Goal: Task Accomplishment & Management: Complete application form

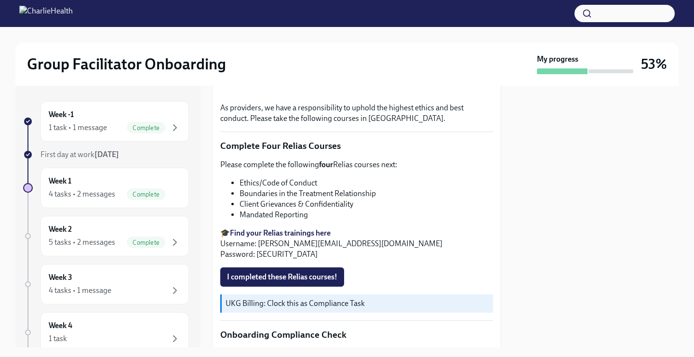
scroll to position [332, 0]
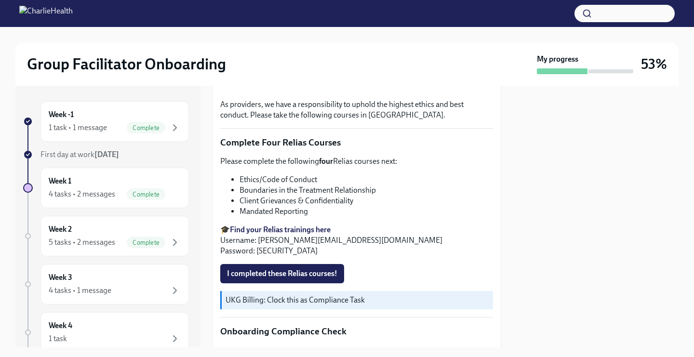
click at [291, 262] on div "As providers, we have a responsibility to uphold the highest ethics and best co…" at bounding box center [356, 194] width 273 height 593
click at [290, 269] on span "I completed these Relias courses!" at bounding box center [282, 274] width 110 height 10
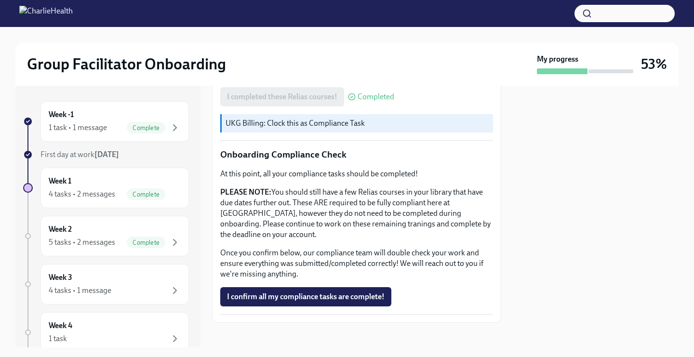
scroll to position [511, 0]
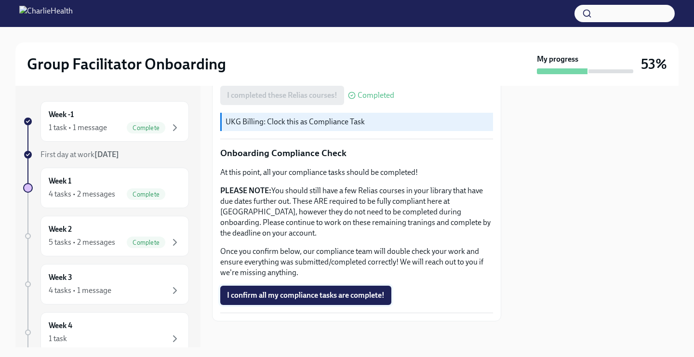
click at [308, 290] on span "I confirm all my compliance tasks are complete!" at bounding box center [306, 295] width 158 height 10
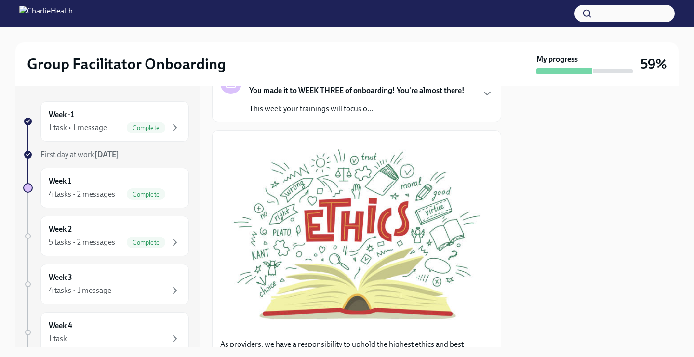
scroll to position [95, 0]
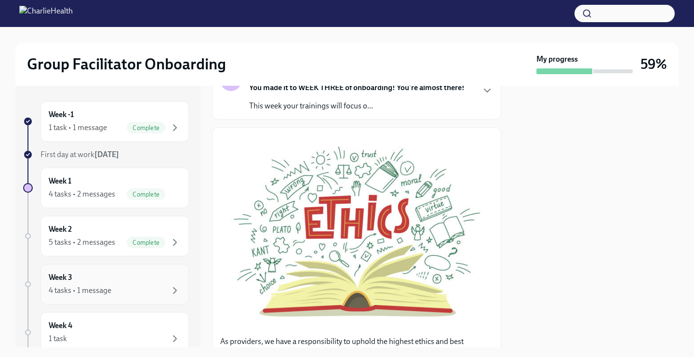
click at [141, 293] on div "4 tasks • 1 message" at bounding box center [115, 291] width 132 height 12
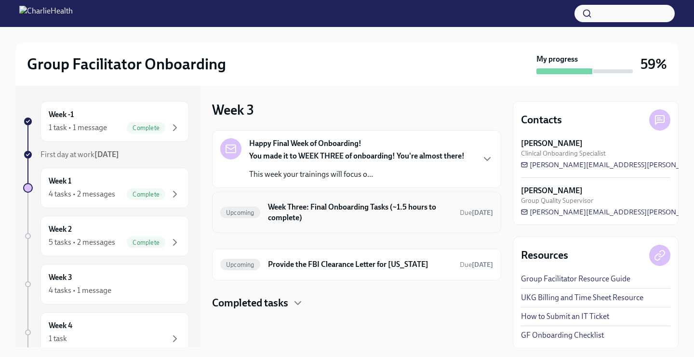
click at [370, 204] on h6 "Week Three: Final Onboarding Tasks (~1.5 hours to complete)" at bounding box center [360, 212] width 184 height 21
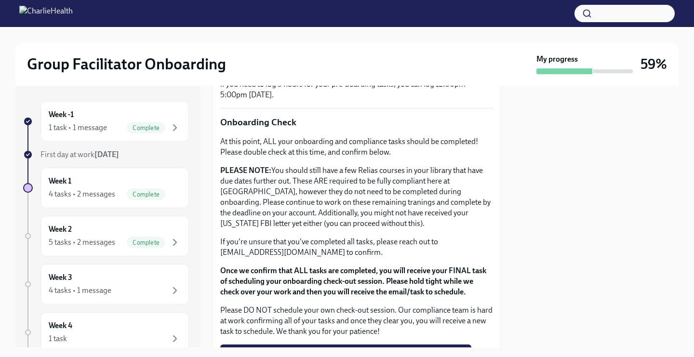
scroll to position [718, 0]
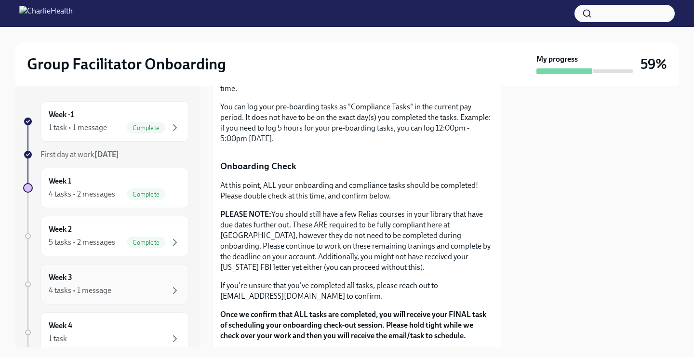
click at [141, 277] on div "Week 3 4 tasks • 1 message" at bounding box center [115, 284] width 132 height 24
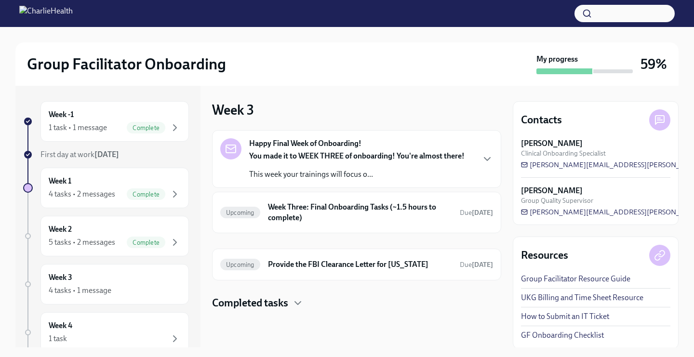
click at [247, 304] on h4 "Completed tasks" at bounding box center [250, 303] width 76 height 14
click at [281, 300] on h4 "Completed tasks" at bounding box center [250, 303] width 76 height 14
click at [151, 312] on div "Week 4 1 task" at bounding box center [114, 332] width 148 height 40
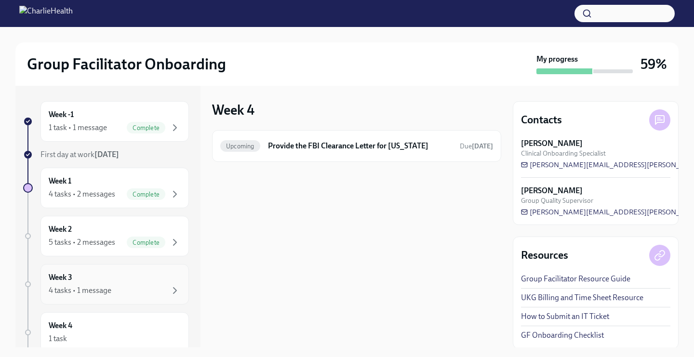
click at [144, 277] on div "Week 3 4 tasks • 1 message" at bounding box center [115, 284] width 132 height 24
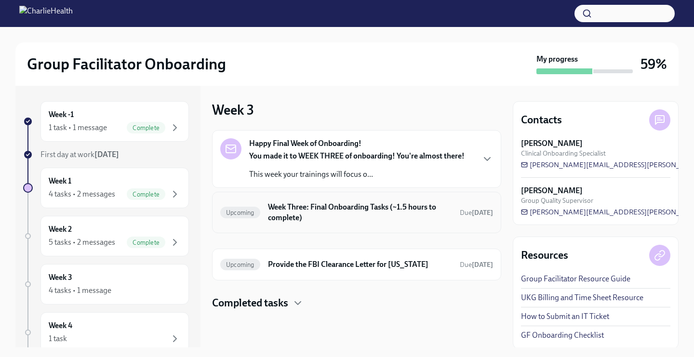
click at [266, 209] on div "Upcoming Week Three: Final Onboarding Tasks (~1.5 hours to complete) Due [DATE]" at bounding box center [356, 212] width 273 height 25
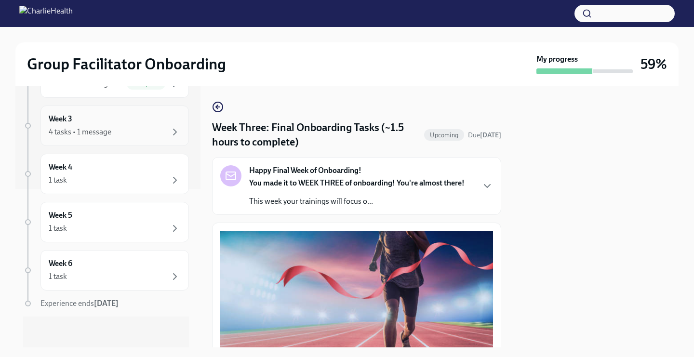
click at [96, 121] on div "Week 3 4 tasks • 1 message" at bounding box center [115, 126] width 132 height 24
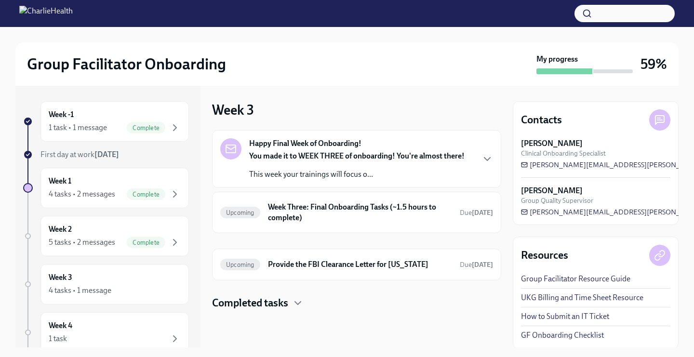
click at [266, 301] on h4 "Completed tasks" at bounding box center [250, 303] width 76 height 14
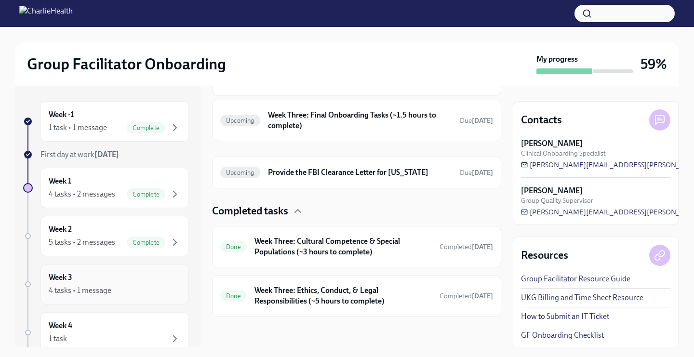
click at [115, 291] on div "4 tasks • 1 message" at bounding box center [115, 291] width 132 height 12
click at [294, 236] on h6 "Week Three: Cultural Competence & Special Populations (~3 hours to complete)" at bounding box center [342, 246] width 177 height 21
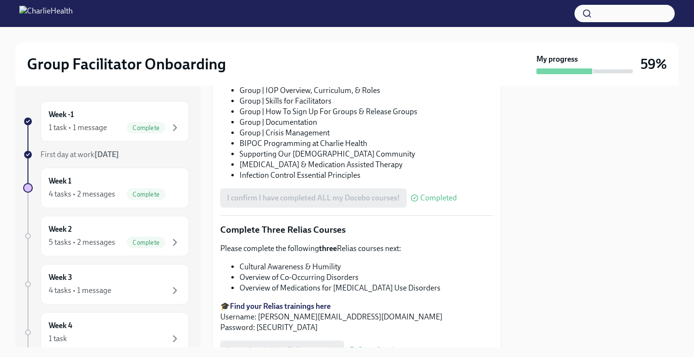
scroll to position [663, 0]
